Goal: Information Seeking & Learning: Learn about a topic

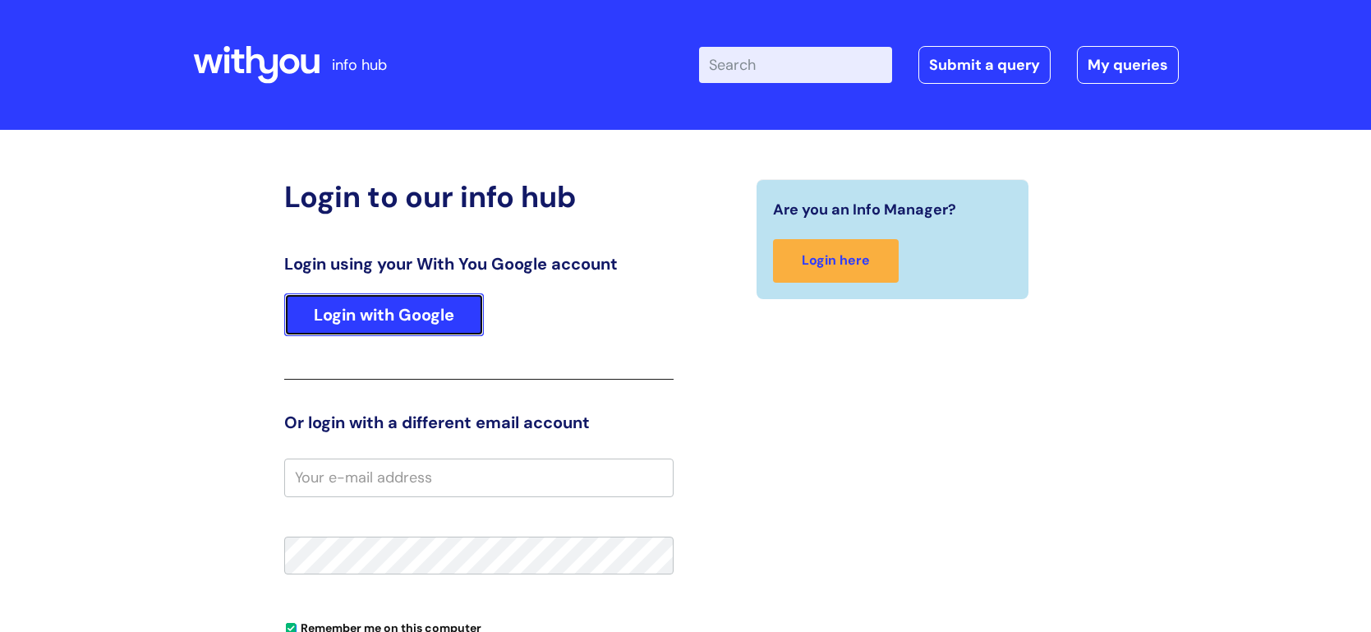
click at [398, 323] on link "Login with Google" at bounding box center [384, 314] width 200 height 43
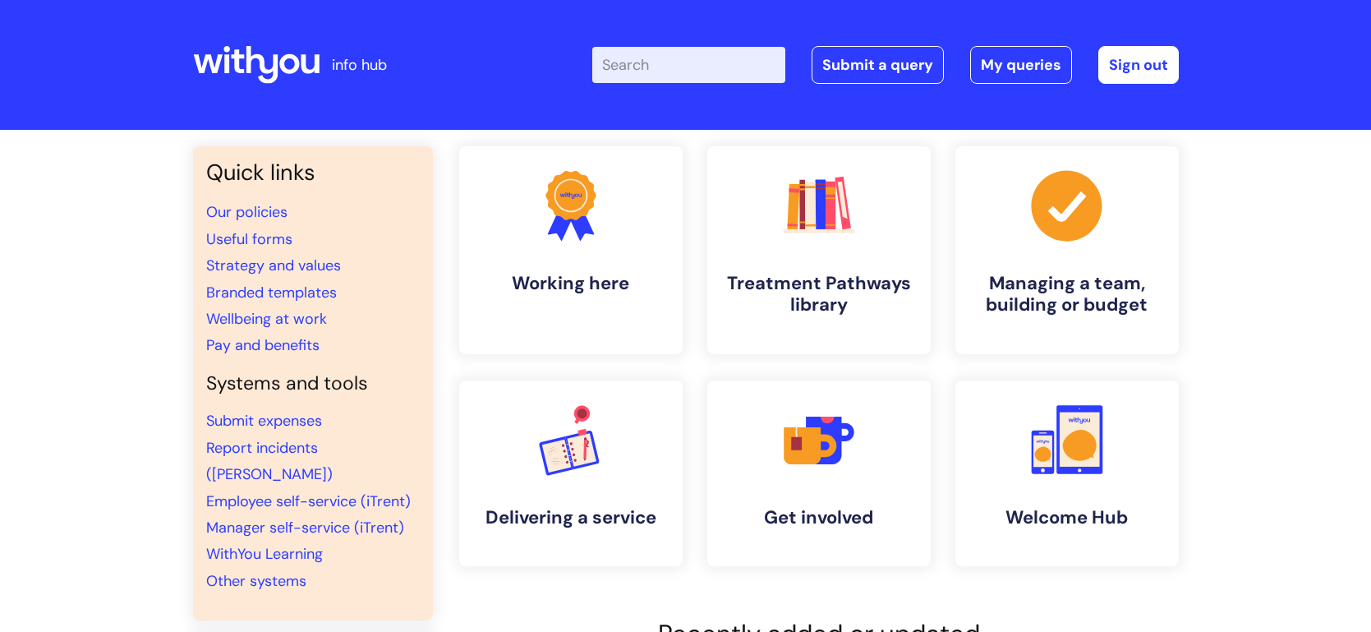
click at [674, 65] on input "Enter your search term here..." at bounding box center [688, 65] width 193 height 36
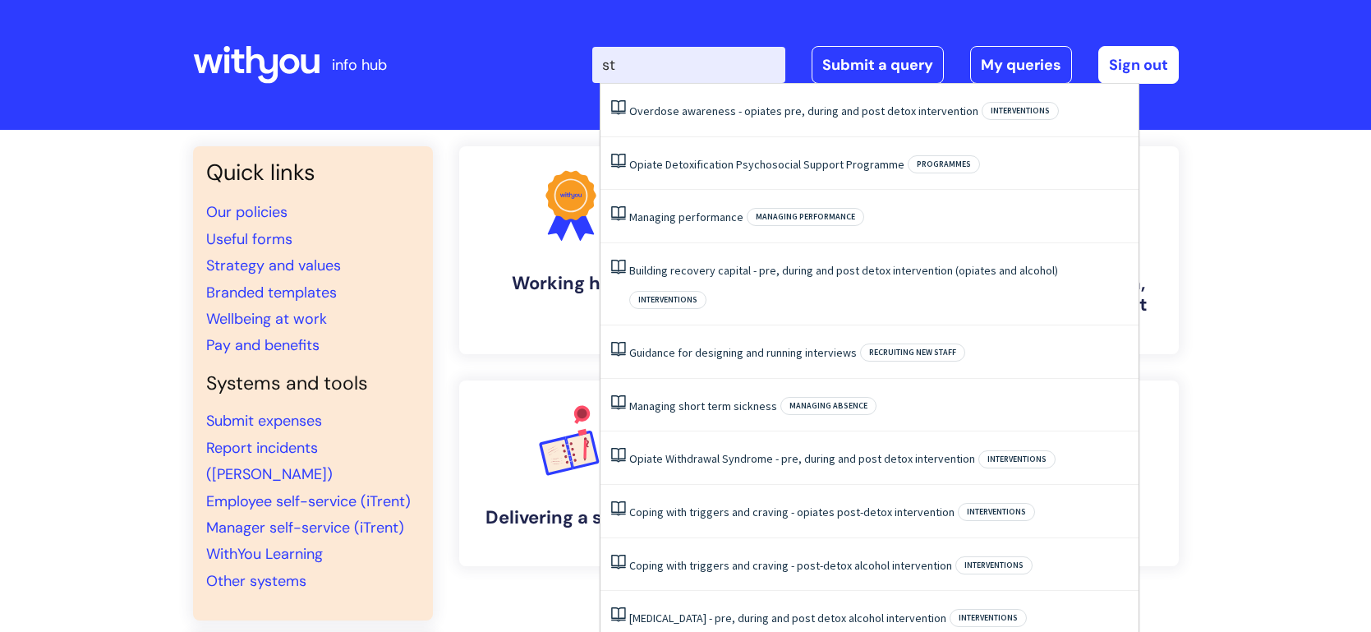
type input "s"
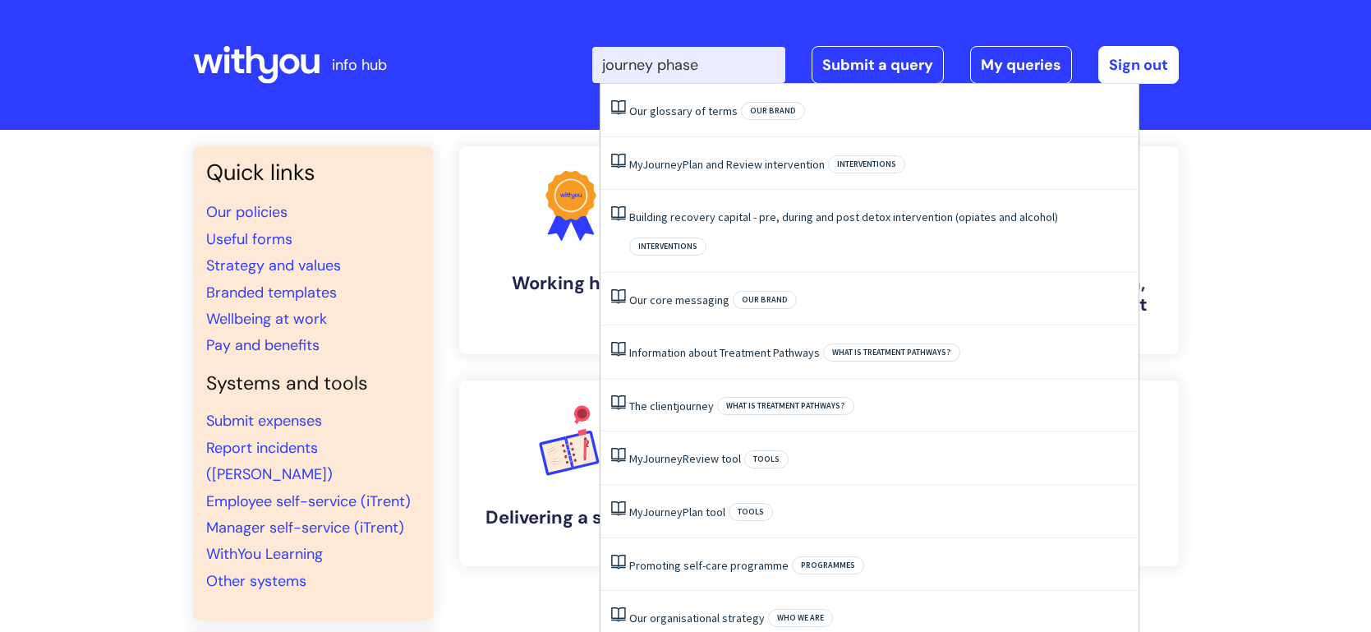
type input "journey phase"
click button "Search" at bounding box center [0, 0] width 0 height 0
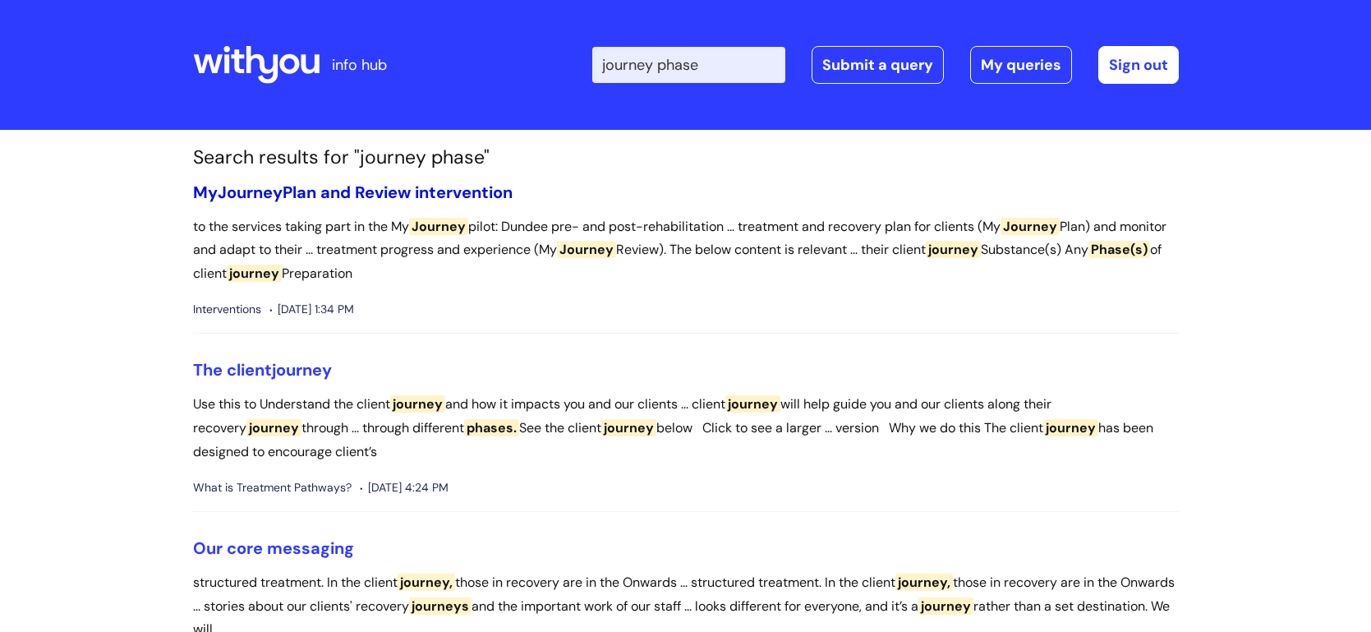
click at [453, 191] on link "My Journey Plan and Review intervention" at bounding box center [353, 192] width 320 height 21
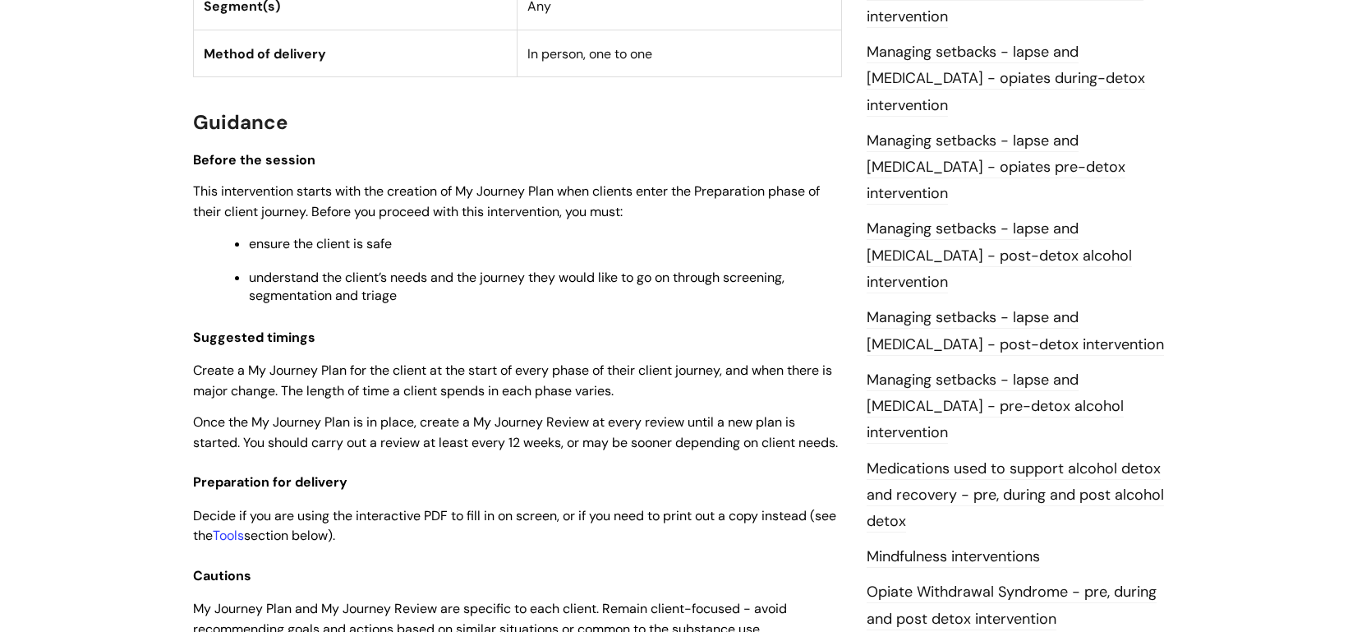
scroll to position [1484, 0]
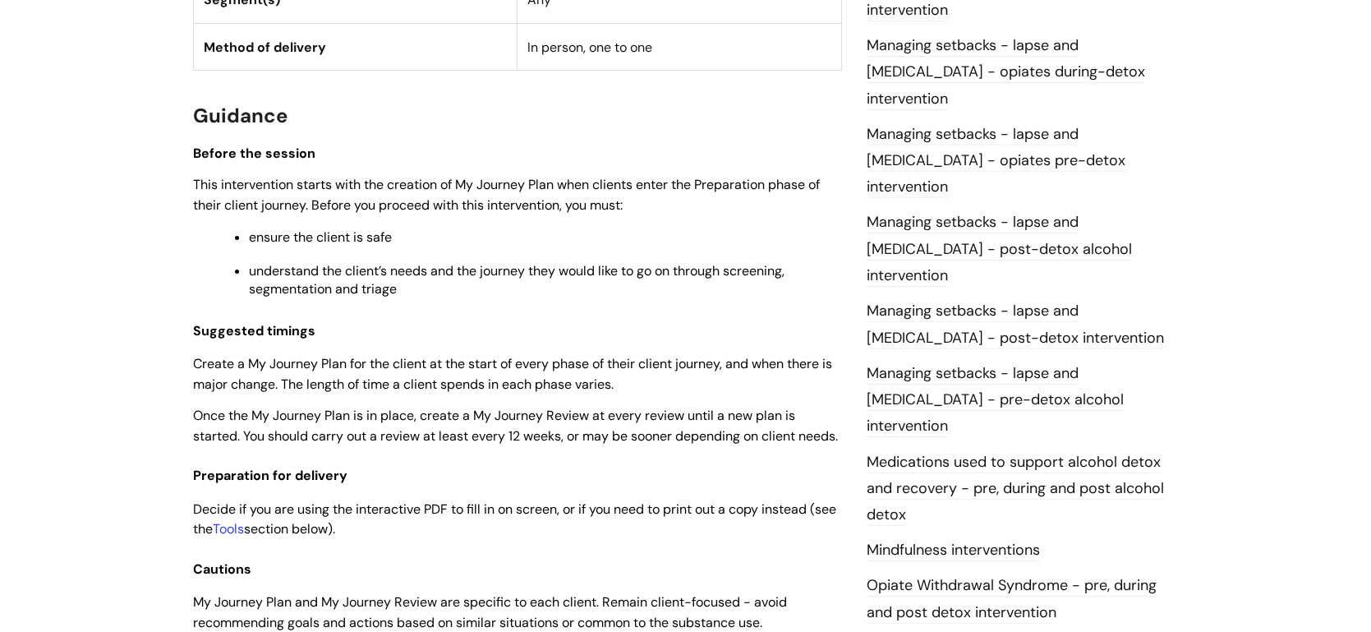
click at [1116, 297] on li "Managing setbacks - lapse and [MEDICAL_DATA] - post-detox intervention" at bounding box center [1023, 323] width 312 height 53
